Goal: Information Seeking & Learning: Learn about a topic

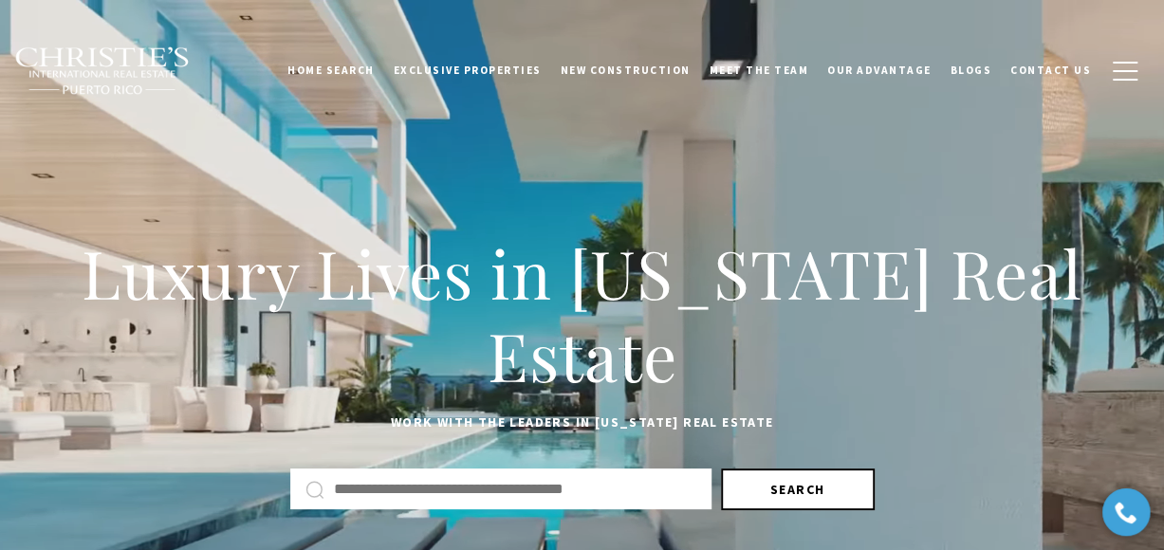
click at [791, 487] on button "Search" at bounding box center [798, 490] width 154 height 42
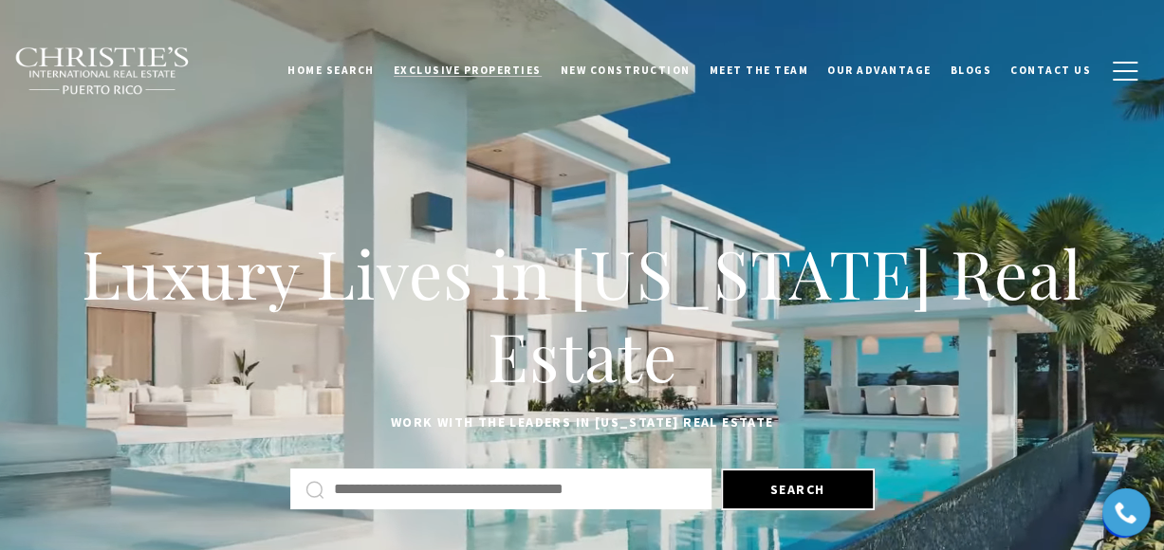
click at [501, 74] on span "Exclusive Properties" at bounding box center [468, 70] width 148 height 13
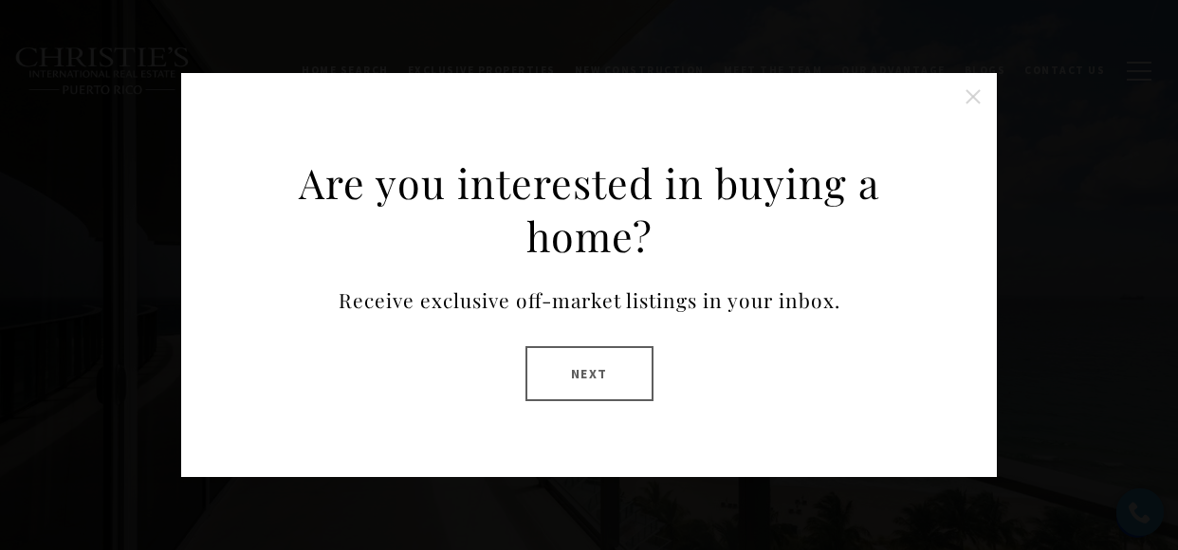
click at [592, 377] on button "Next" at bounding box center [589, 373] width 128 height 55
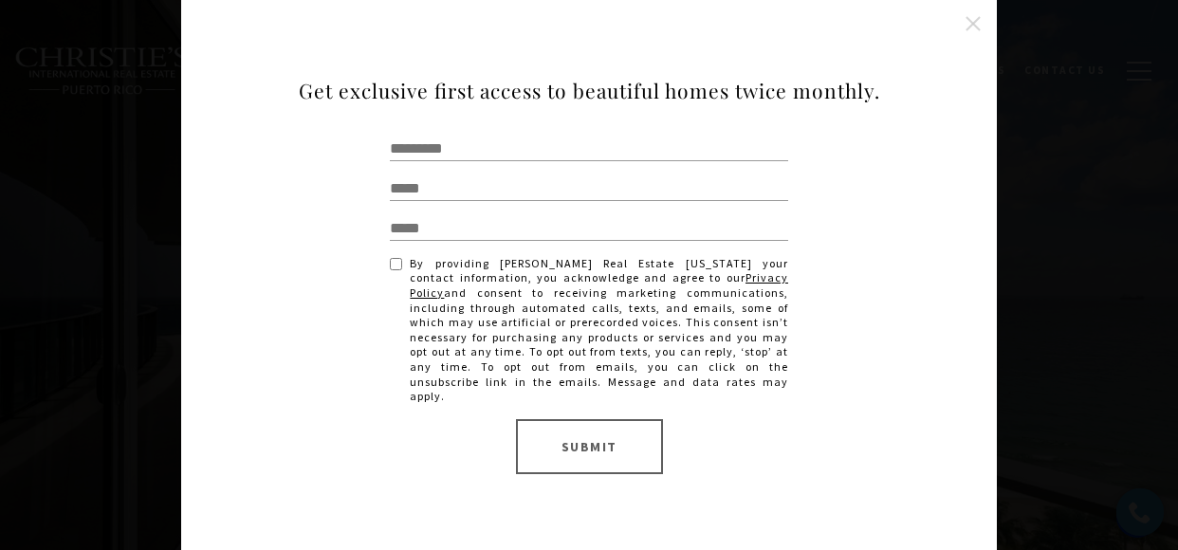
click at [975, 24] on button "Close this option" at bounding box center [973, 24] width 38 height 38
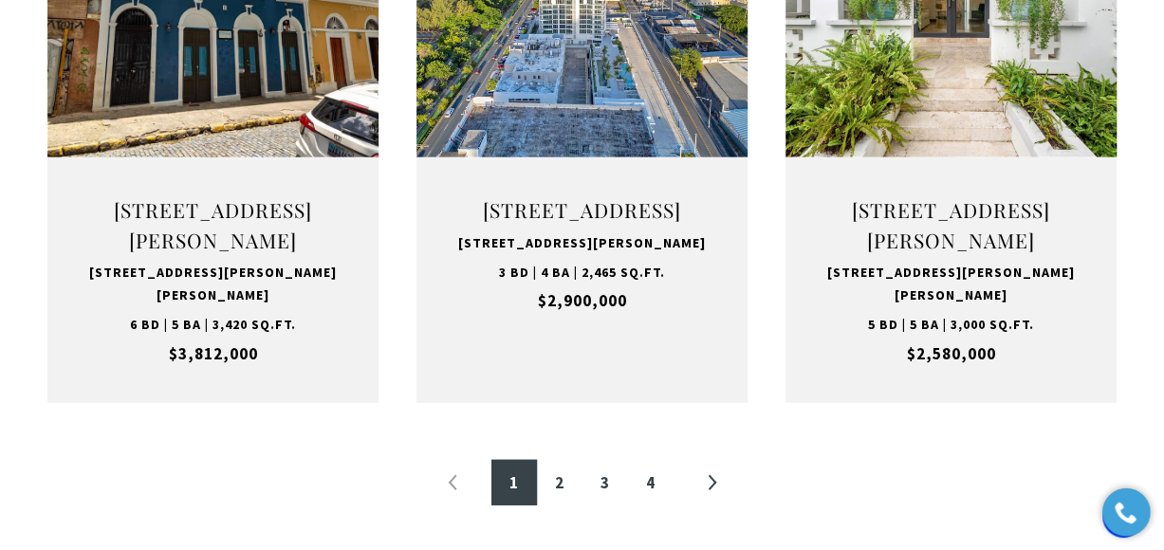
scroll to position [2223, 0]
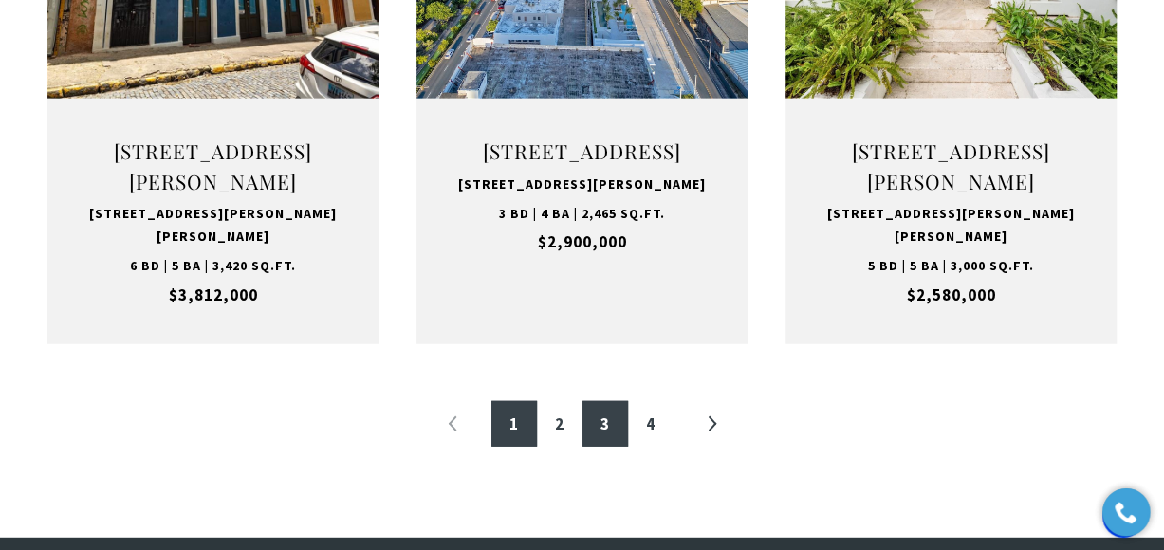
click at [606, 401] on link "3" at bounding box center [605, 424] width 46 height 46
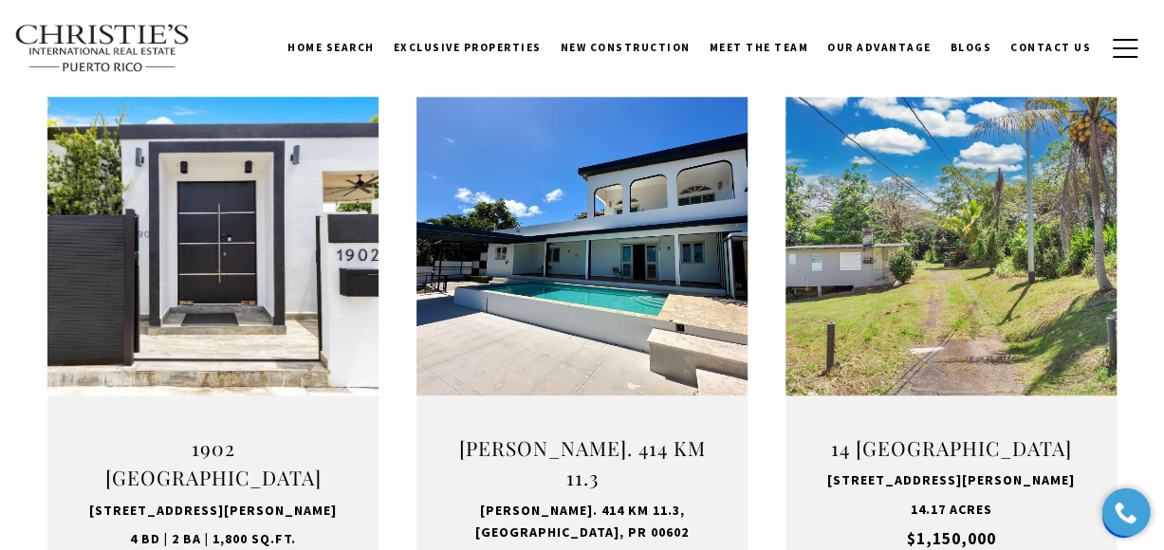
scroll to position [717, 0]
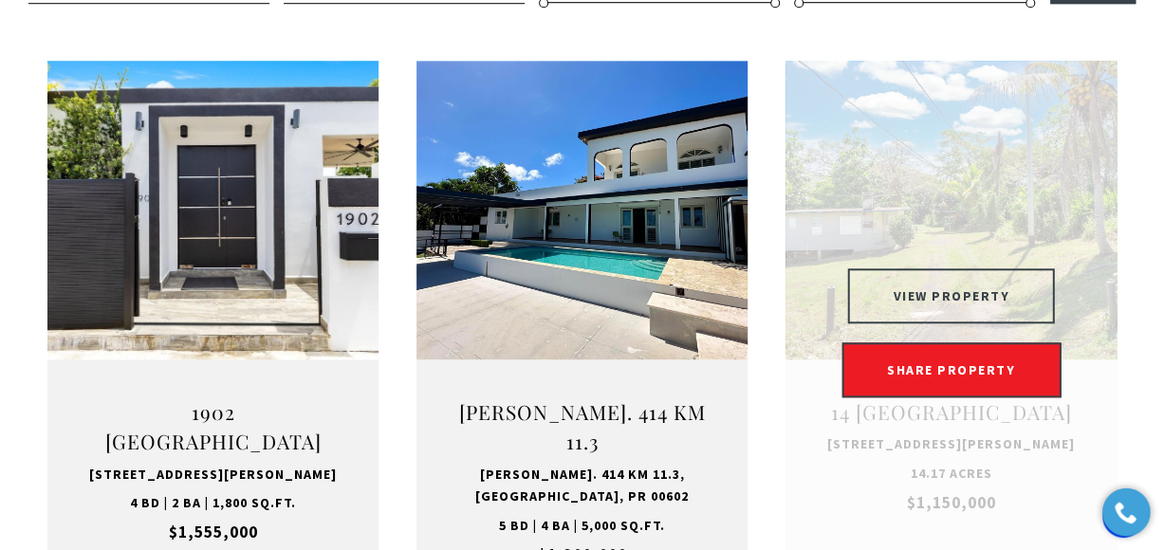
click at [968, 293] on button "VIEW PROPERTY" at bounding box center [951, 295] width 208 height 55
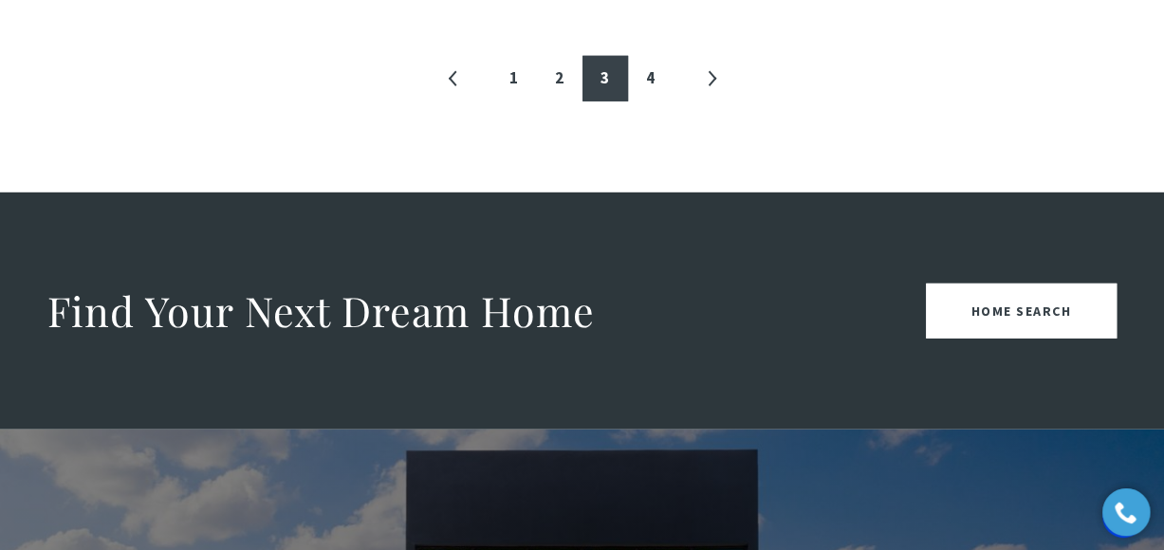
scroll to position [2471, 0]
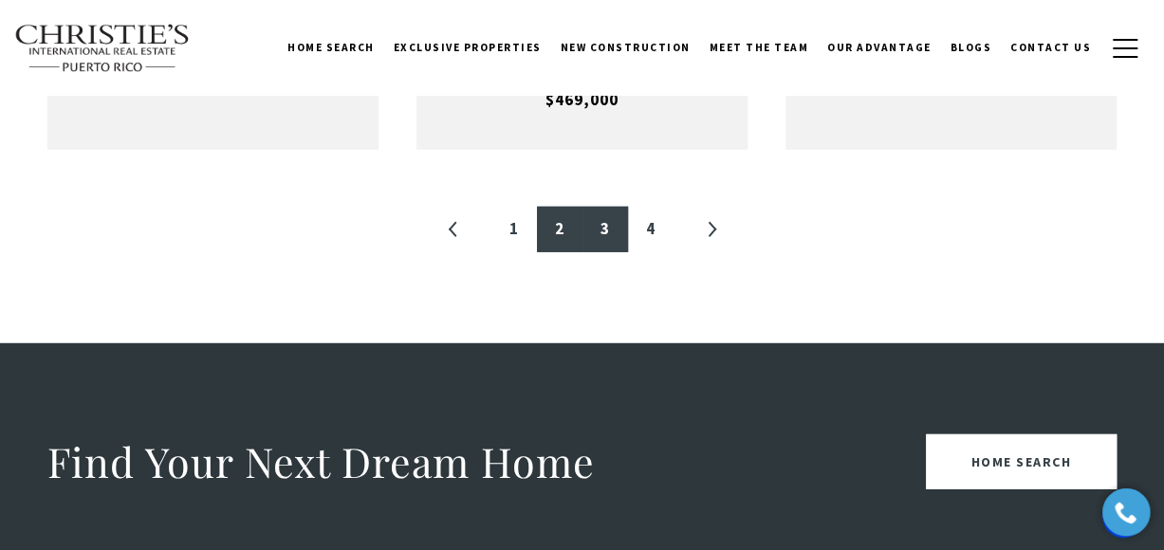
click at [556, 214] on link "2" at bounding box center [560, 230] width 46 height 46
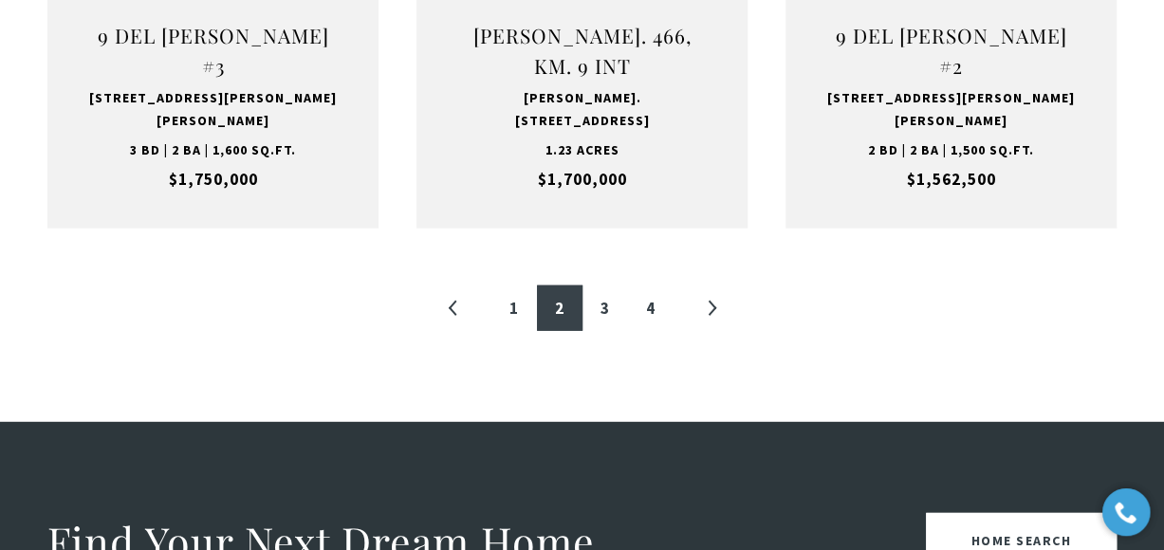
scroll to position [2428, 0]
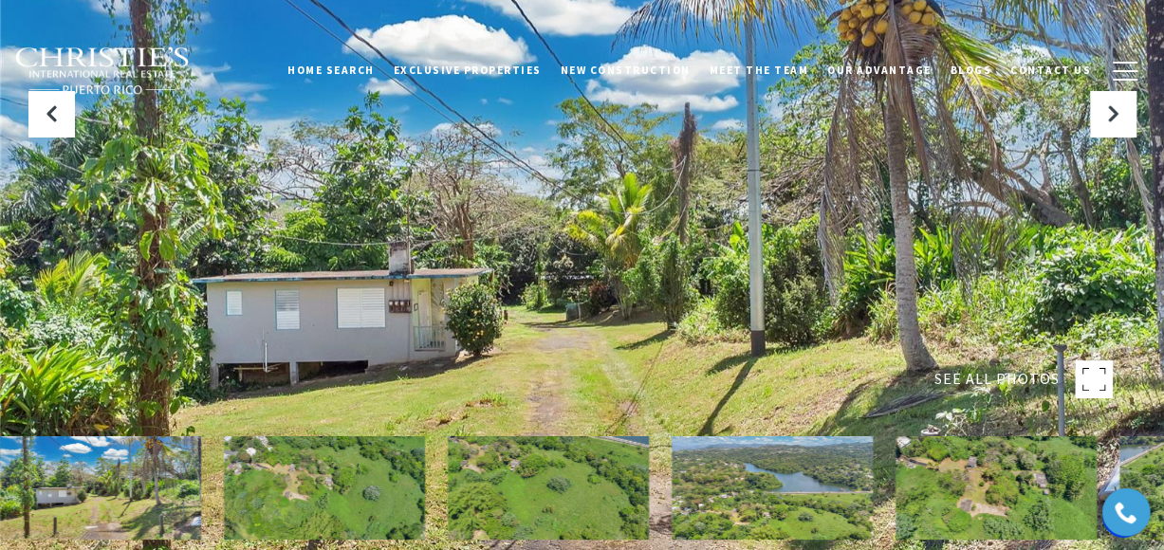
click at [789, 497] on img at bounding box center [772, 487] width 201 height 103
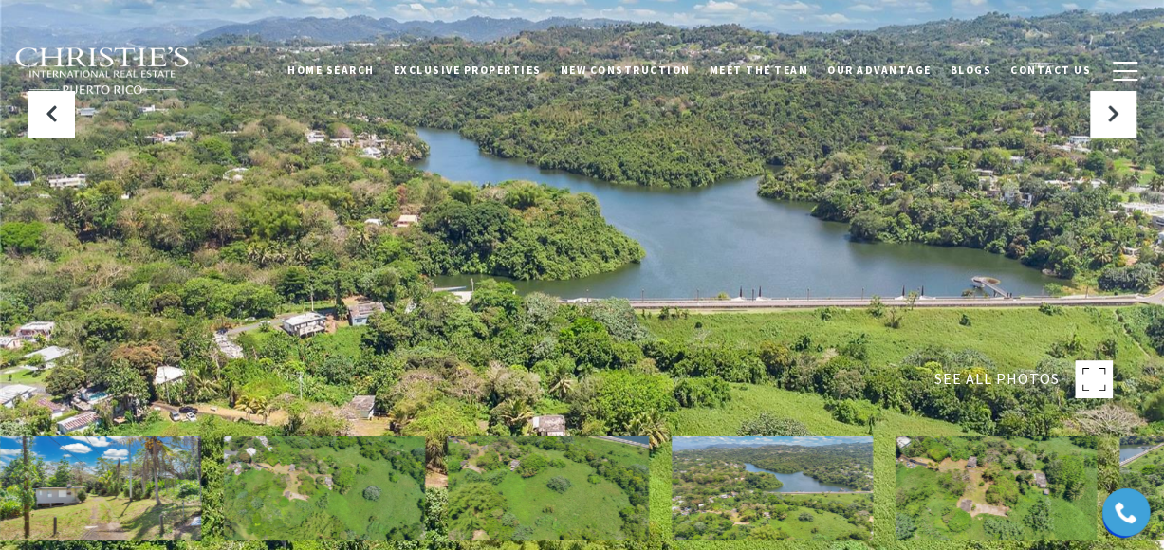
click at [588, 498] on img at bounding box center [548, 487] width 201 height 103
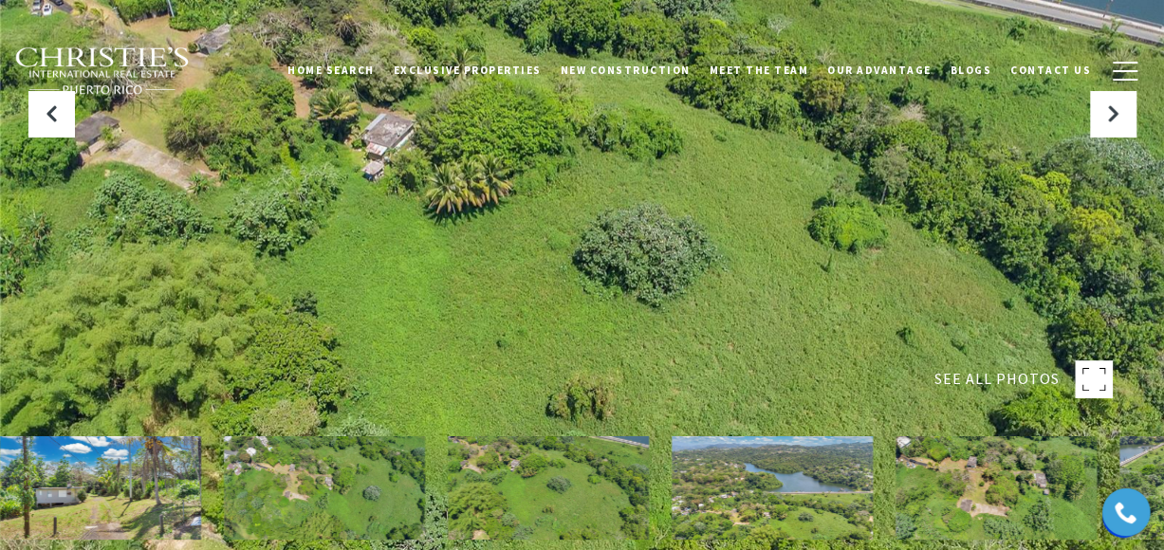
click at [379, 500] on img at bounding box center [324, 487] width 201 height 103
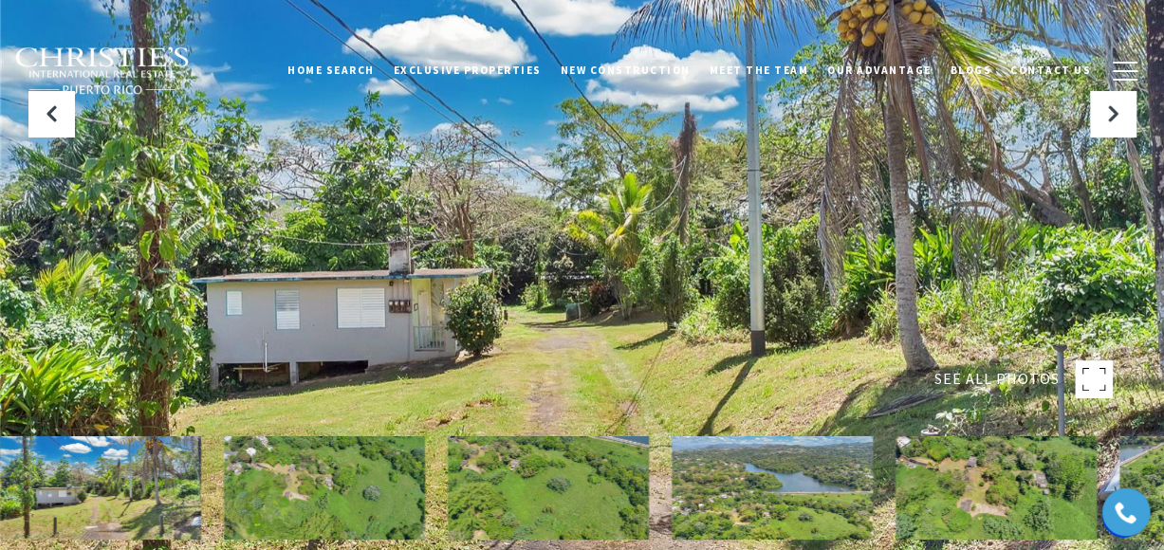
click at [97, 490] on img at bounding box center [100, 487] width 201 height 103
click at [279, 492] on img at bounding box center [322, 487] width 201 height 103
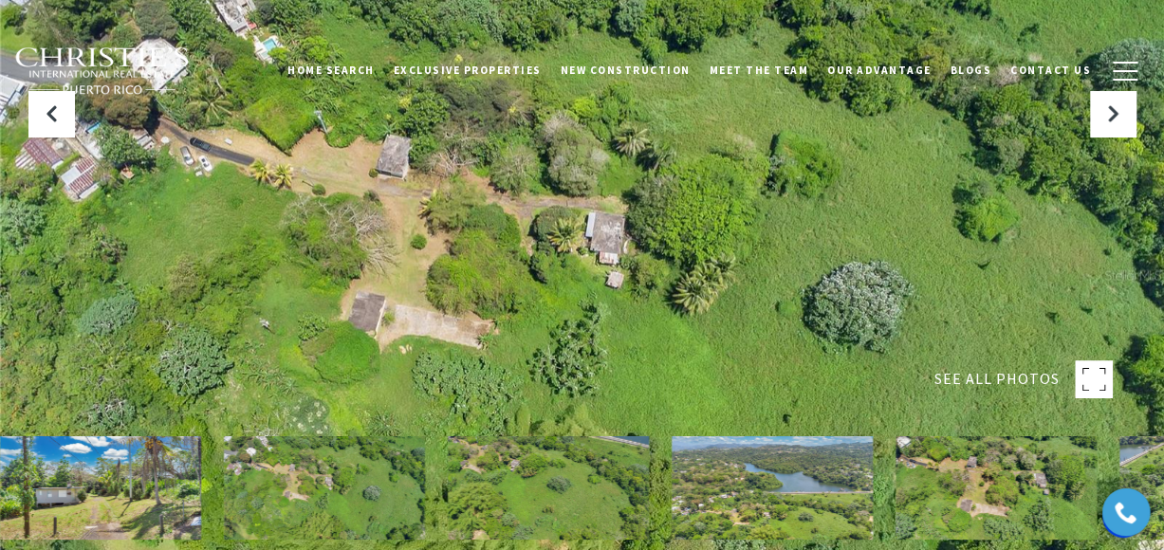
click at [760, 476] on img at bounding box center [772, 487] width 201 height 103
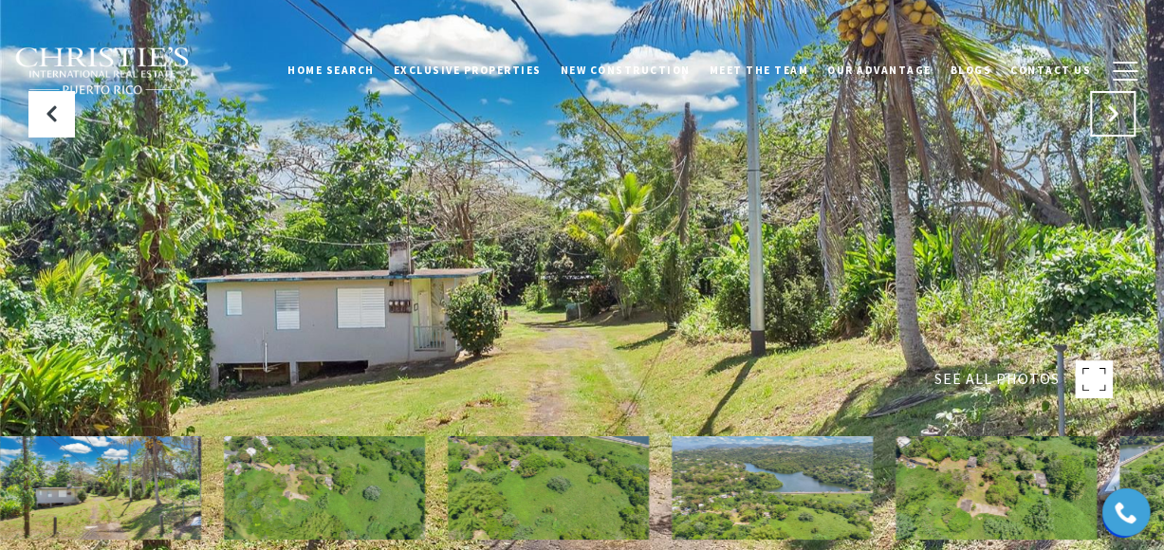
click at [1123, 120] on button "Next Slide" at bounding box center [1113, 114] width 46 height 46
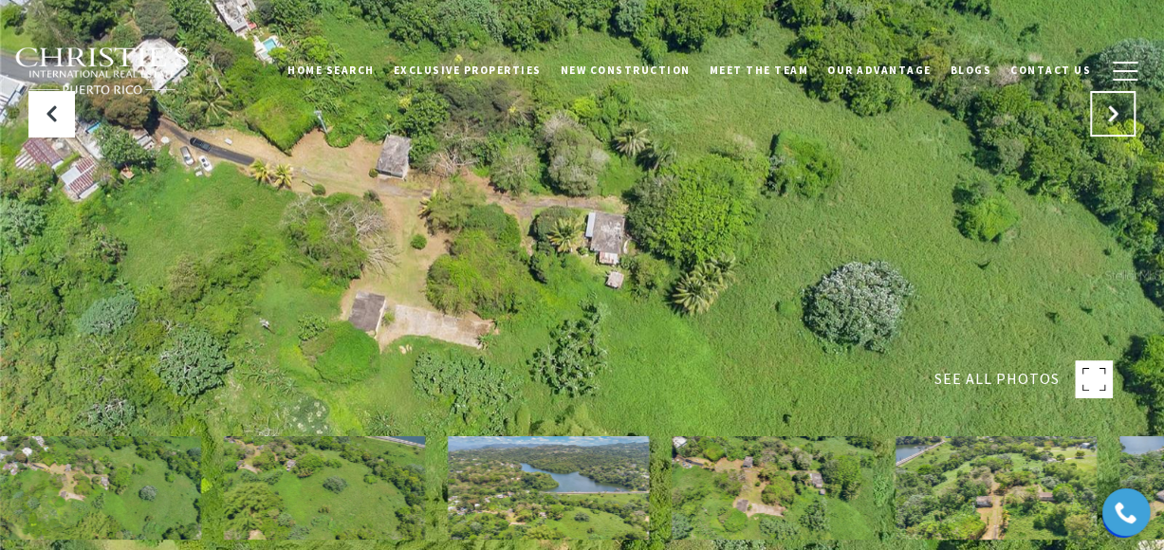
click at [1122, 120] on button "Next Slide" at bounding box center [1113, 114] width 46 height 46
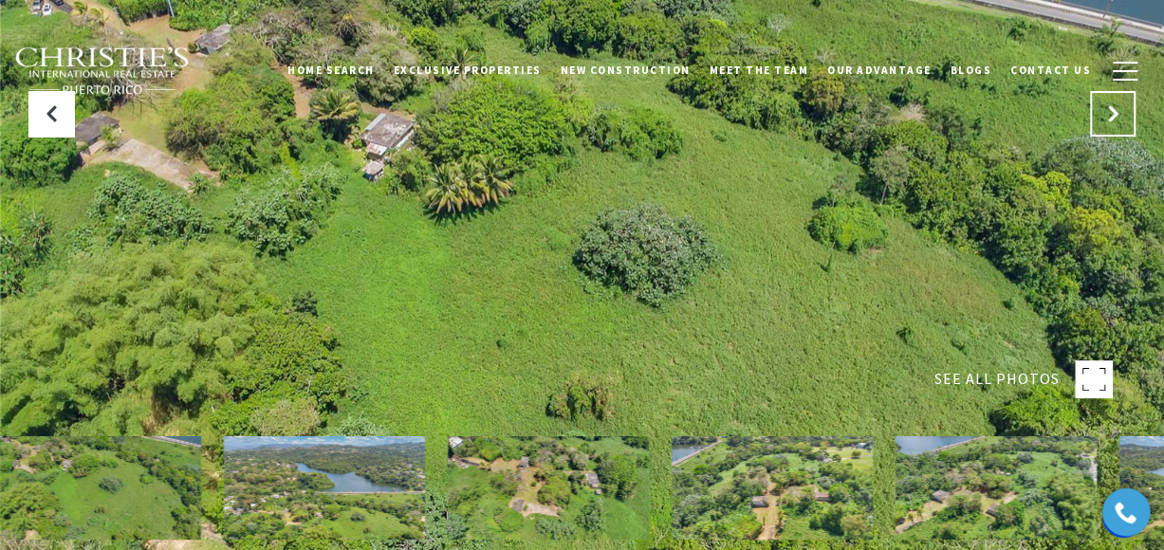
click at [1122, 120] on button "Next Slide" at bounding box center [1113, 114] width 46 height 46
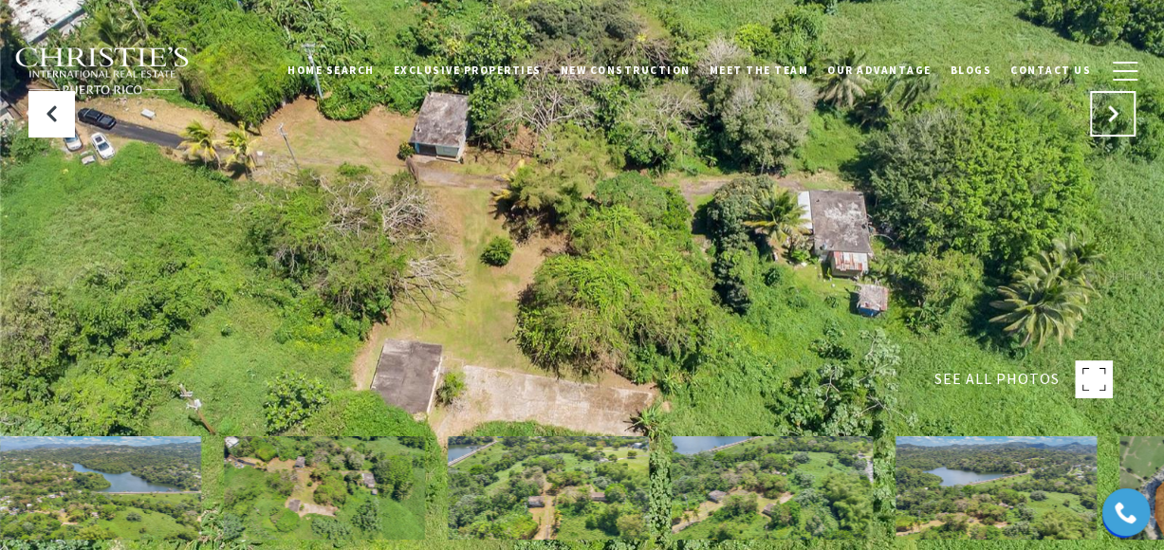
click at [1122, 120] on button "Next Slide" at bounding box center [1113, 114] width 46 height 46
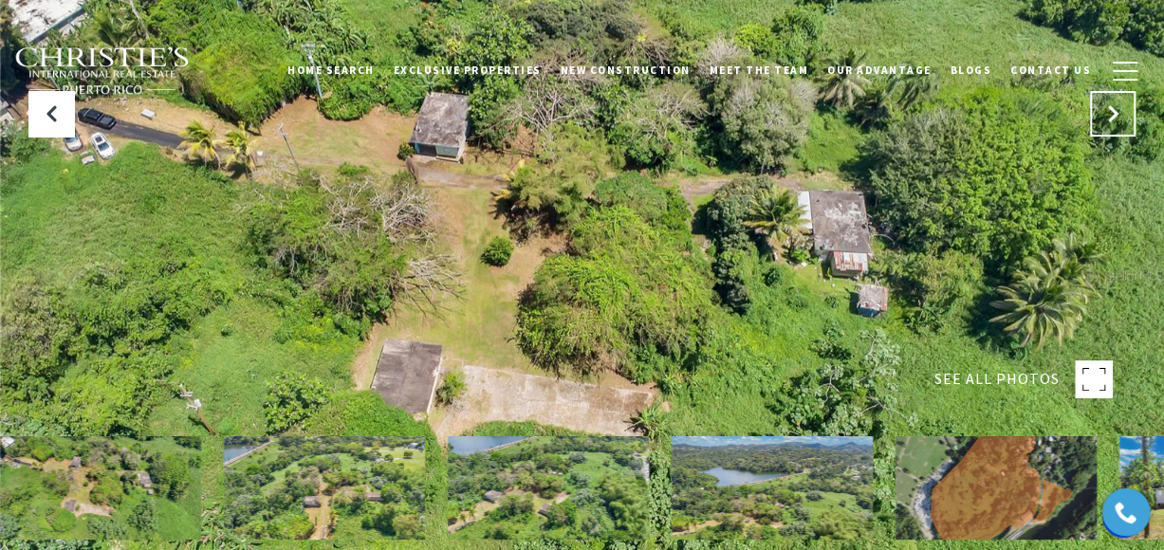
click at [1122, 120] on button "Next Slide" at bounding box center [1113, 114] width 46 height 46
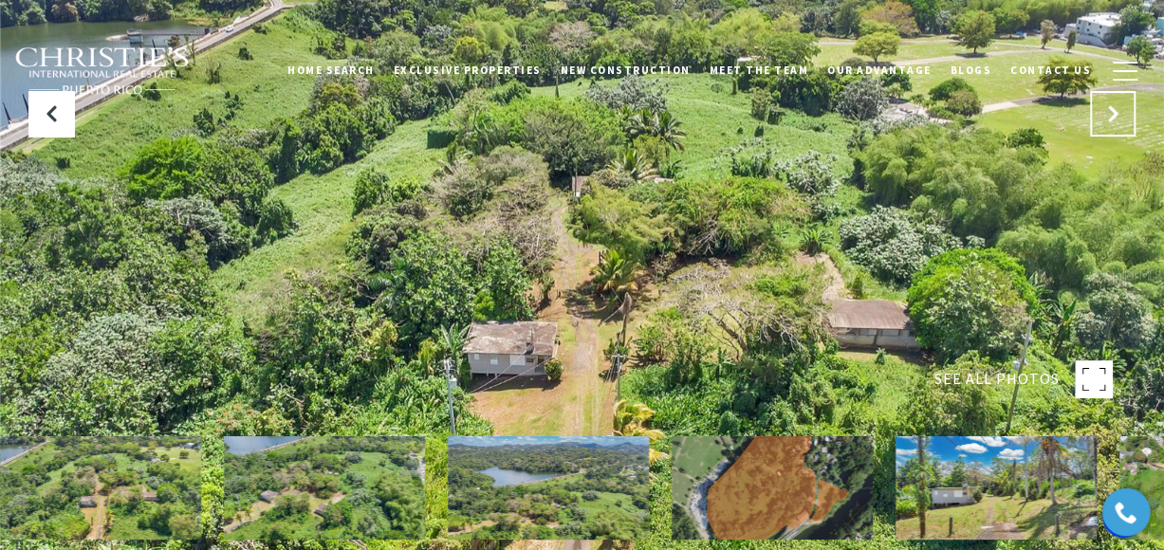
click at [1122, 120] on button "Next Slide" at bounding box center [1113, 114] width 46 height 46
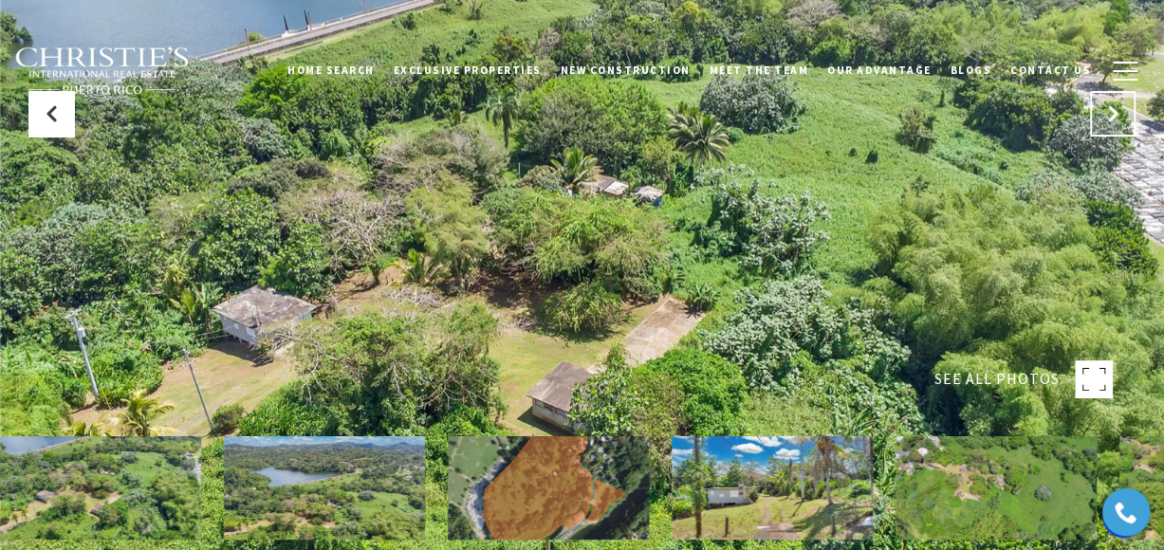
click at [1122, 120] on button "Next Slide" at bounding box center [1113, 114] width 46 height 46
